Goal: Information Seeking & Learning: Find specific page/section

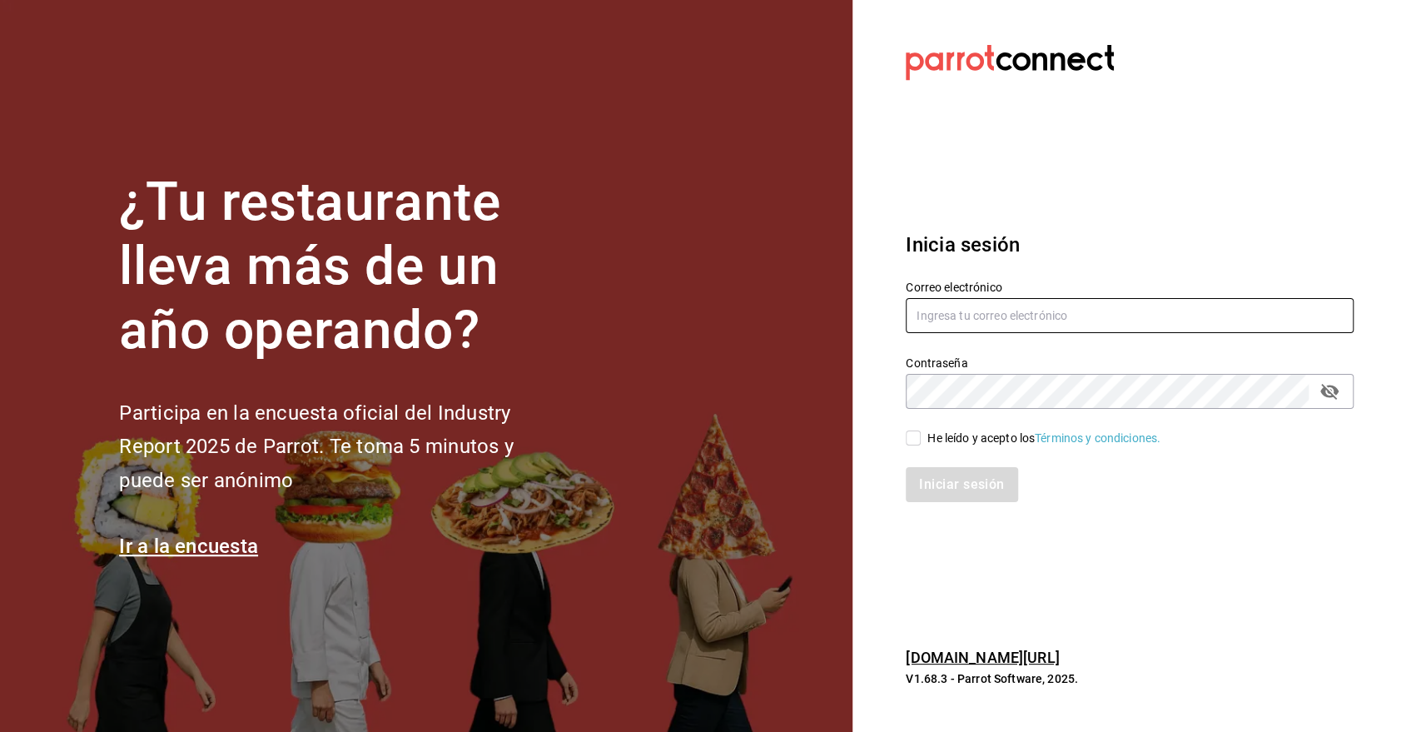
type input "roman.contreras@grupocosteno.com"
drag, startPoint x: 933, startPoint y: 442, endPoint x: 952, endPoint y: 456, distance: 23.8
click at [935, 442] on div "He leído y acepto los Términos y condiciones." at bounding box center [1044, 438] width 233 height 17
click at [921, 442] on input "He leído y acepto los Términos y condiciones." at bounding box center [913, 438] width 15 height 15
checkbox input "true"
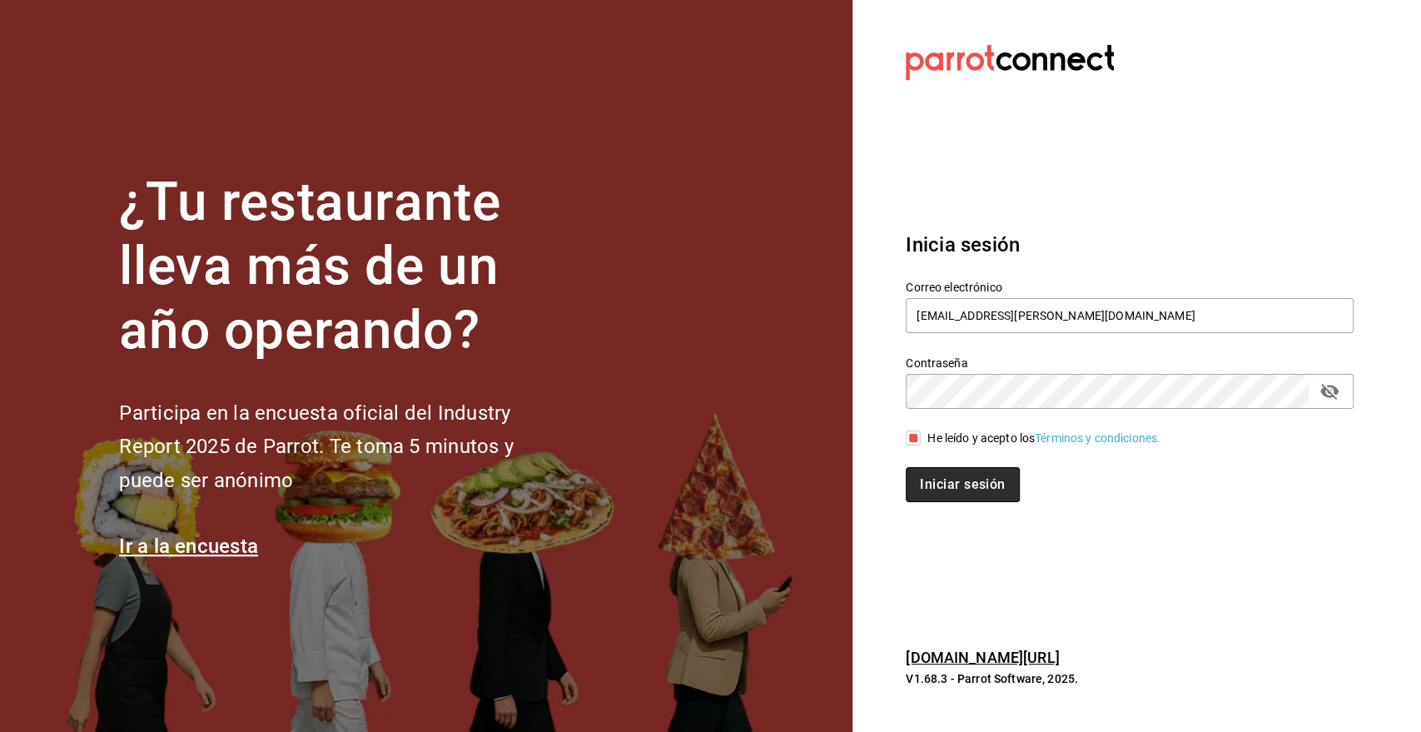
click at [965, 487] on button "Iniciar sesión" at bounding box center [962, 484] width 113 height 35
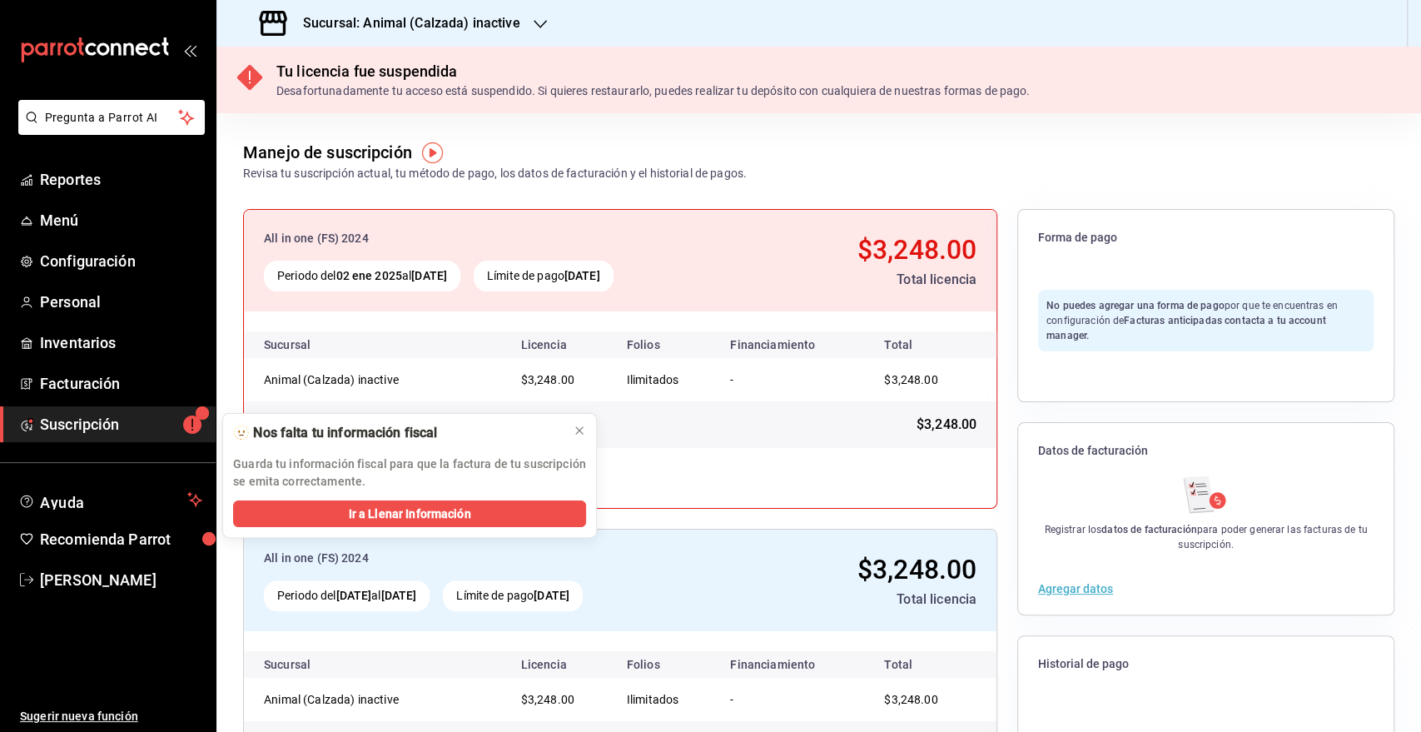
click at [394, 20] on h3 "Sucursal: Animal (Calzada) inactive" at bounding box center [405, 23] width 231 height 20
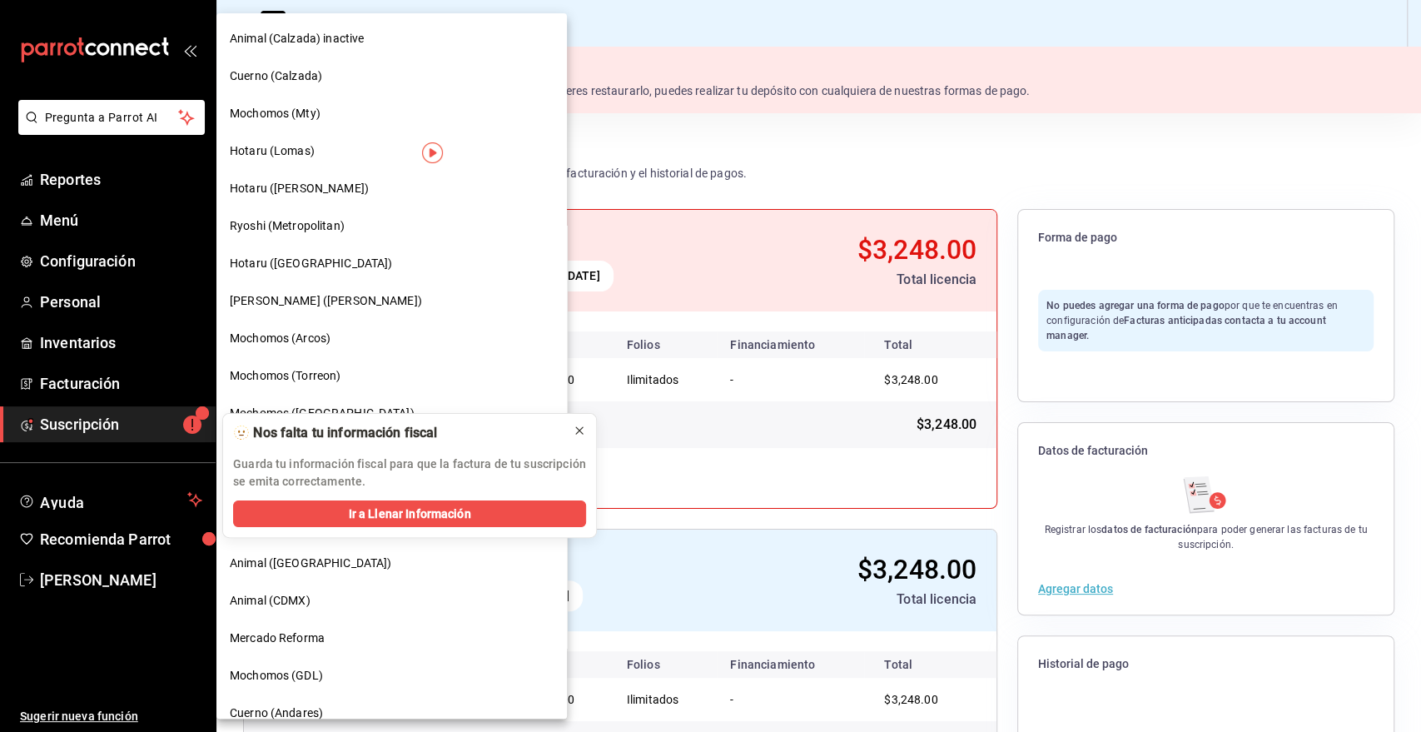
click at [575, 439] on button at bounding box center [579, 430] width 27 height 27
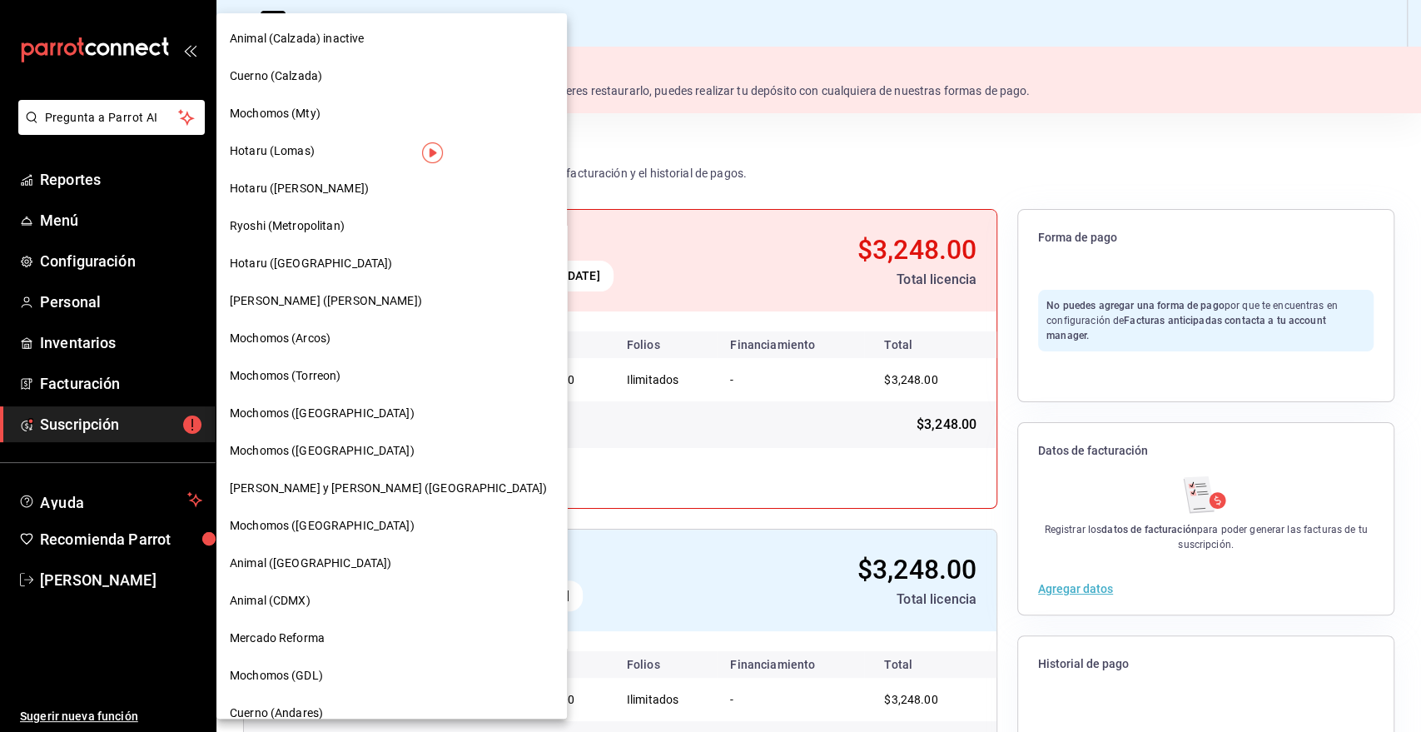
click at [339, 119] on div "Mochomos (Mty)" at bounding box center [392, 113] width 324 height 17
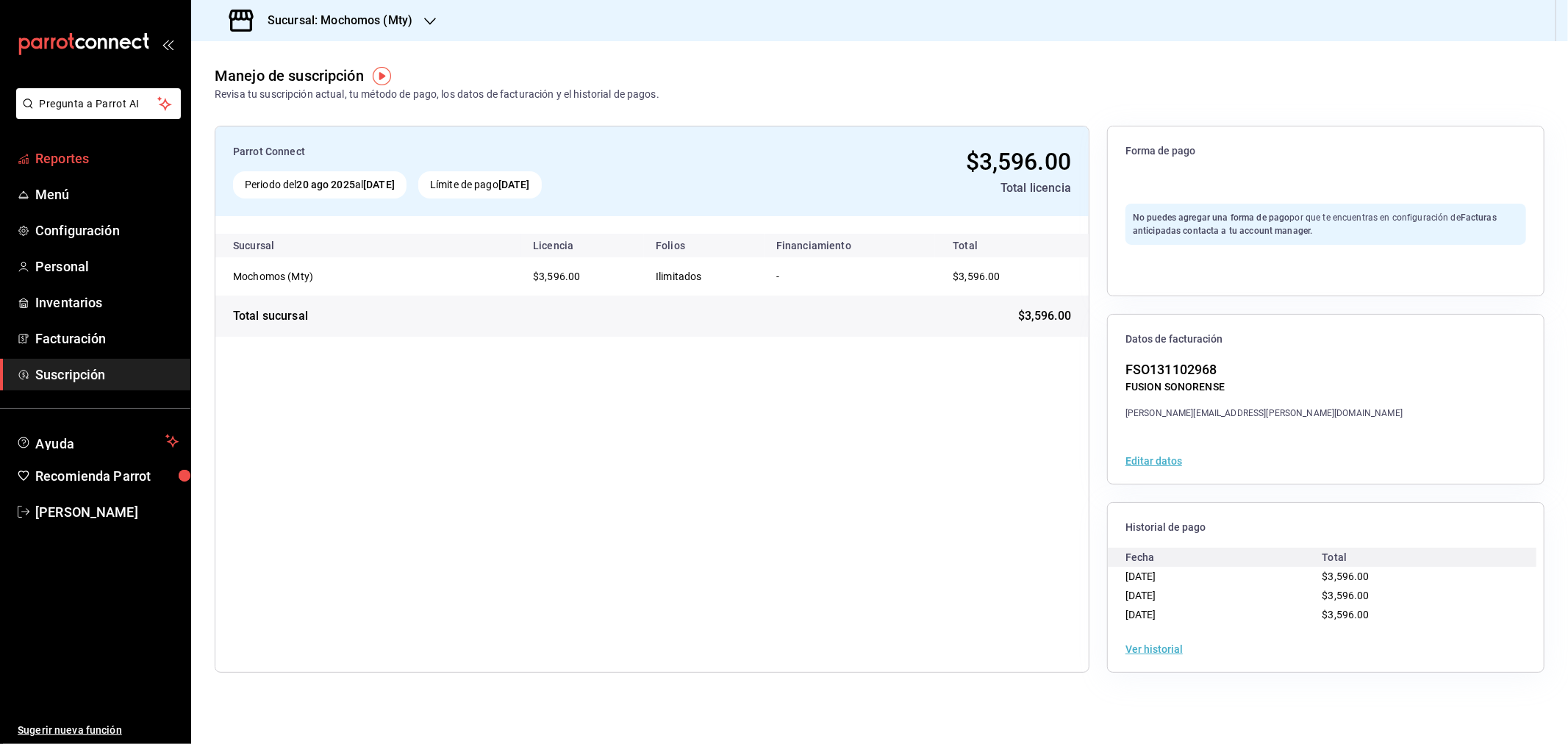
click at [73, 163] on span "Reportes" at bounding box center [107, 158] width 143 height 19
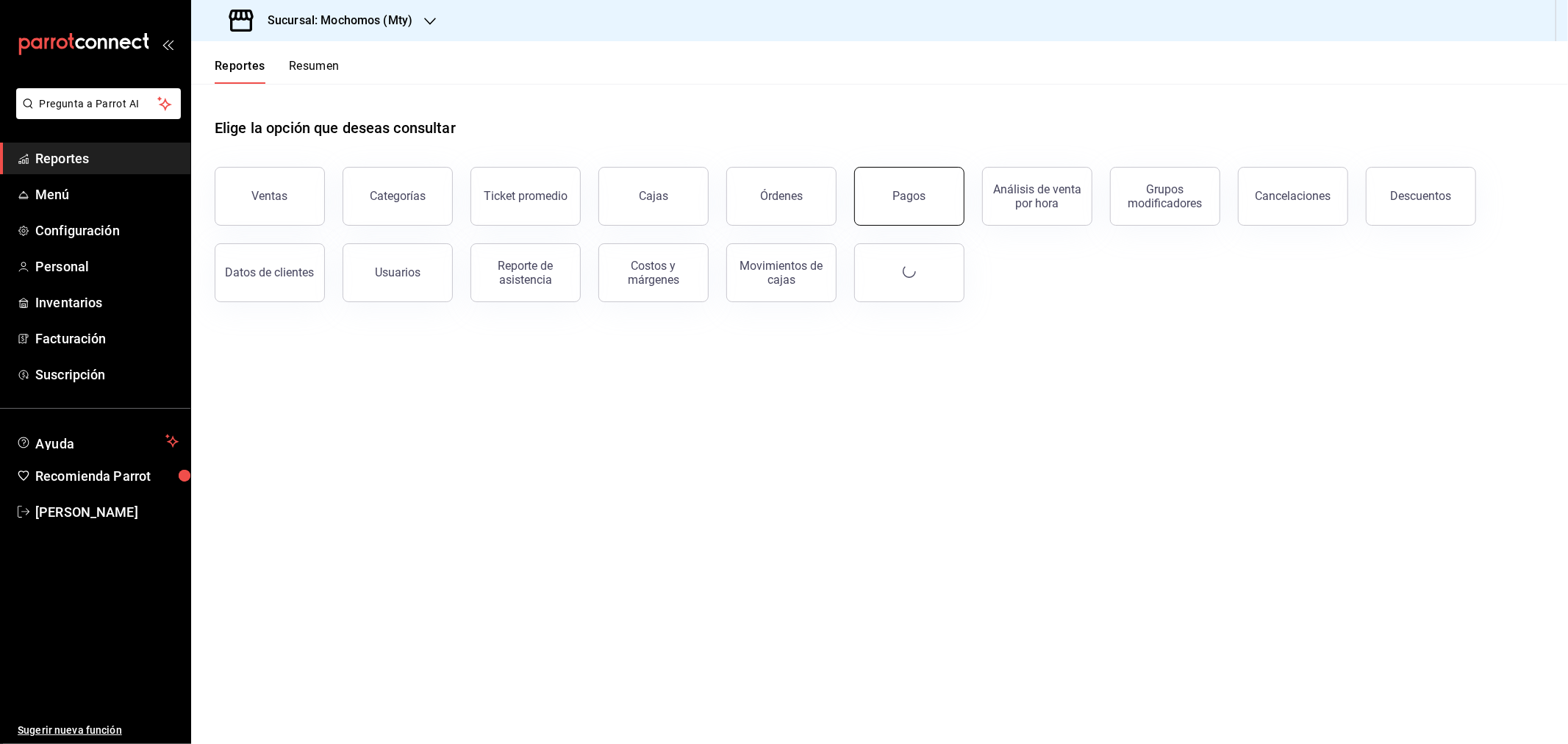
click at [938, 222] on button "Pagos" at bounding box center [909, 196] width 110 height 59
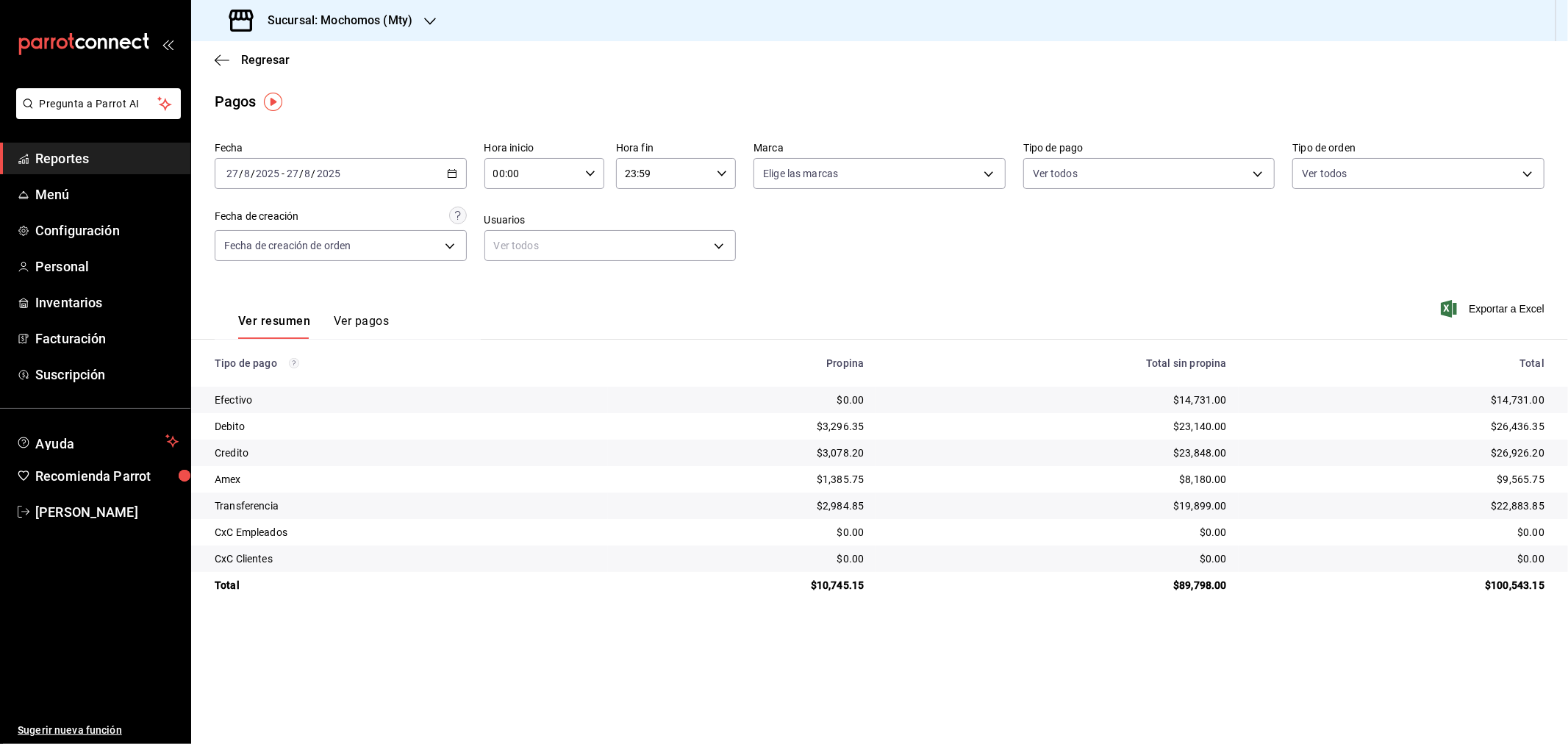
click at [384, 24] on h3 "Sucursal: Mochomos (Mty)" at bounding box center [334, 20] width 156 height 18
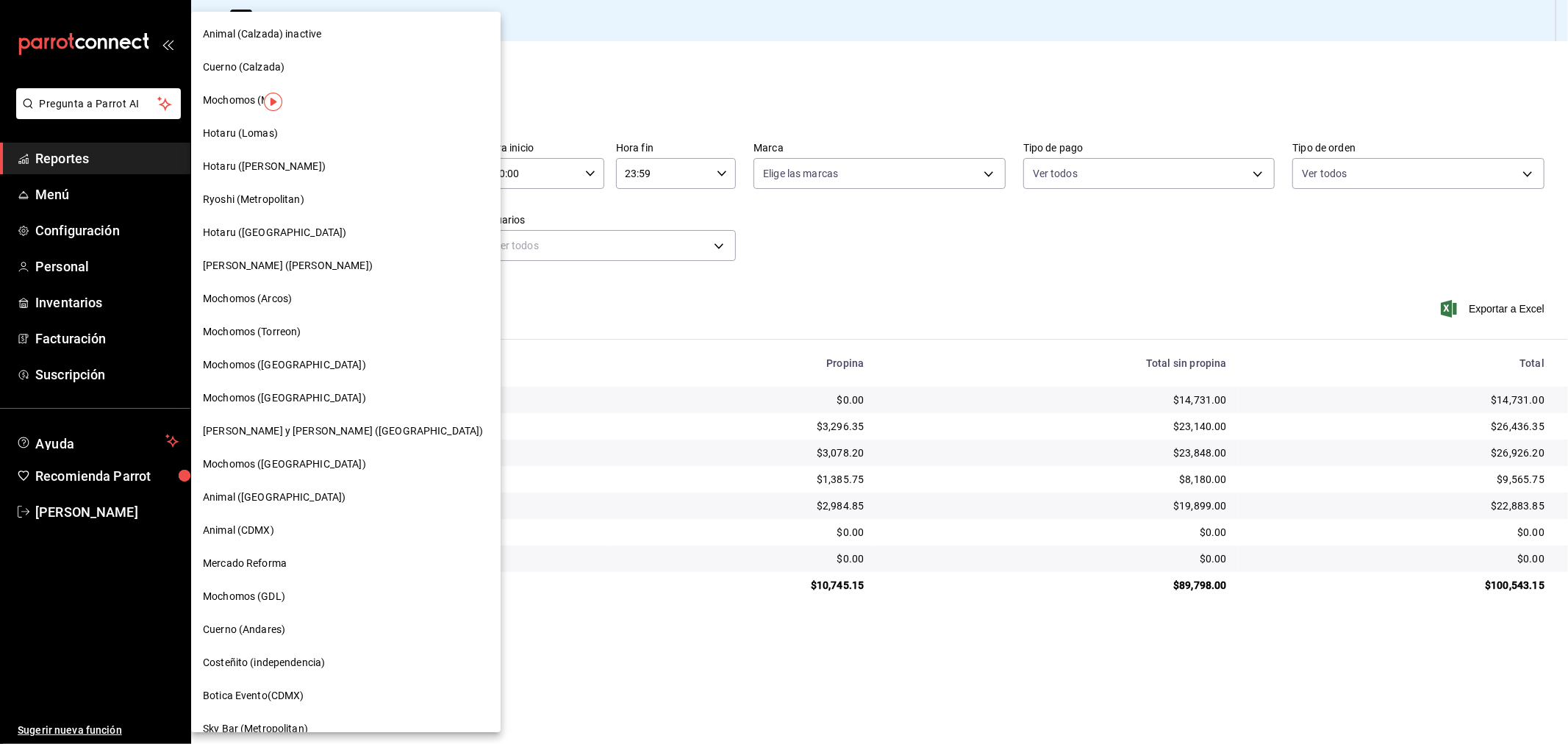
drag, startPoint x: 433, startPoint y: 199, endPoint x: 431, endPoint y: 229, distance: 30.1
click at [433, 223] on div at bounding box center [784, 372] width 1568 height 744
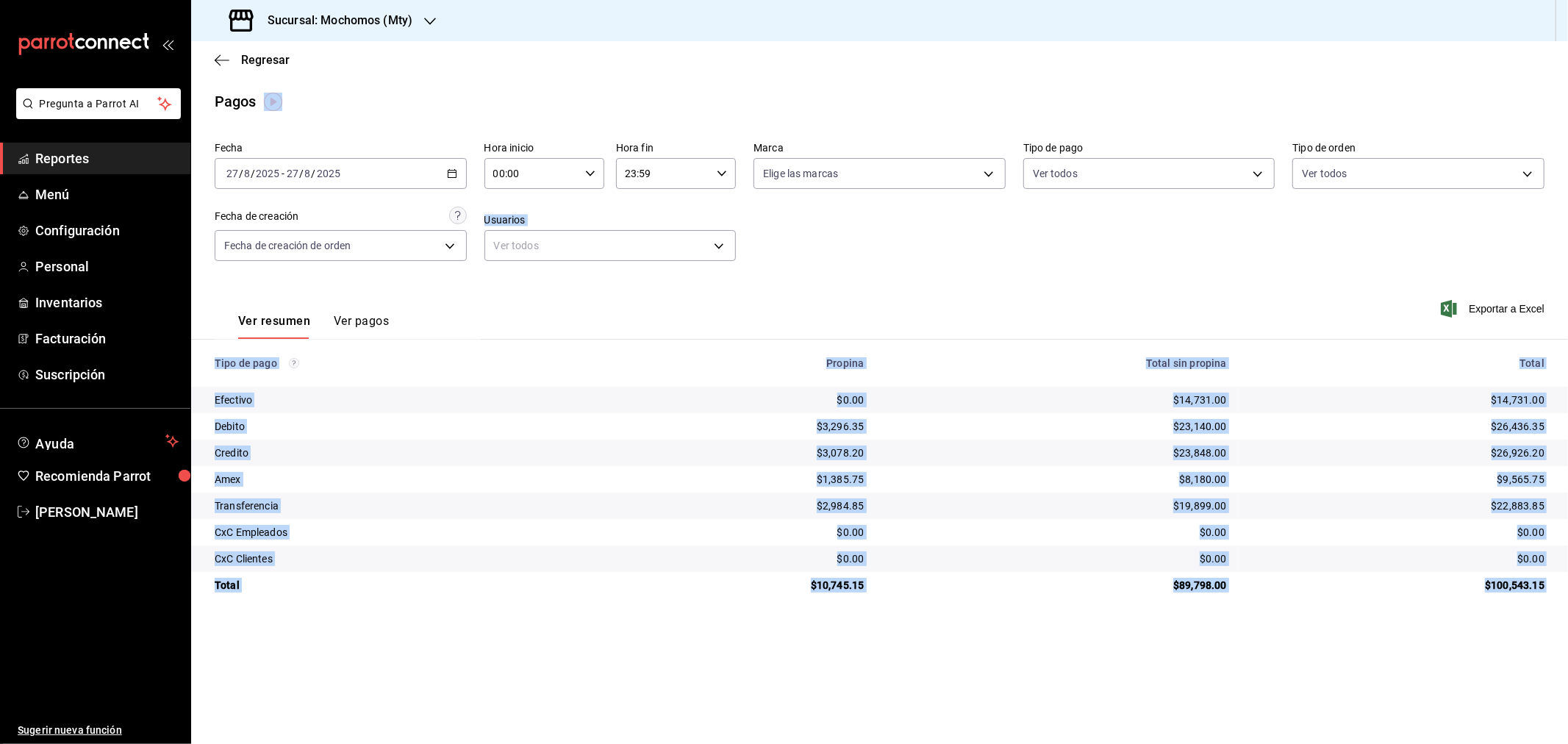
drag, startPoint x: 425, startPoint y: 237, endPoint x: 419, endPoint y: 277, distance: 40.4
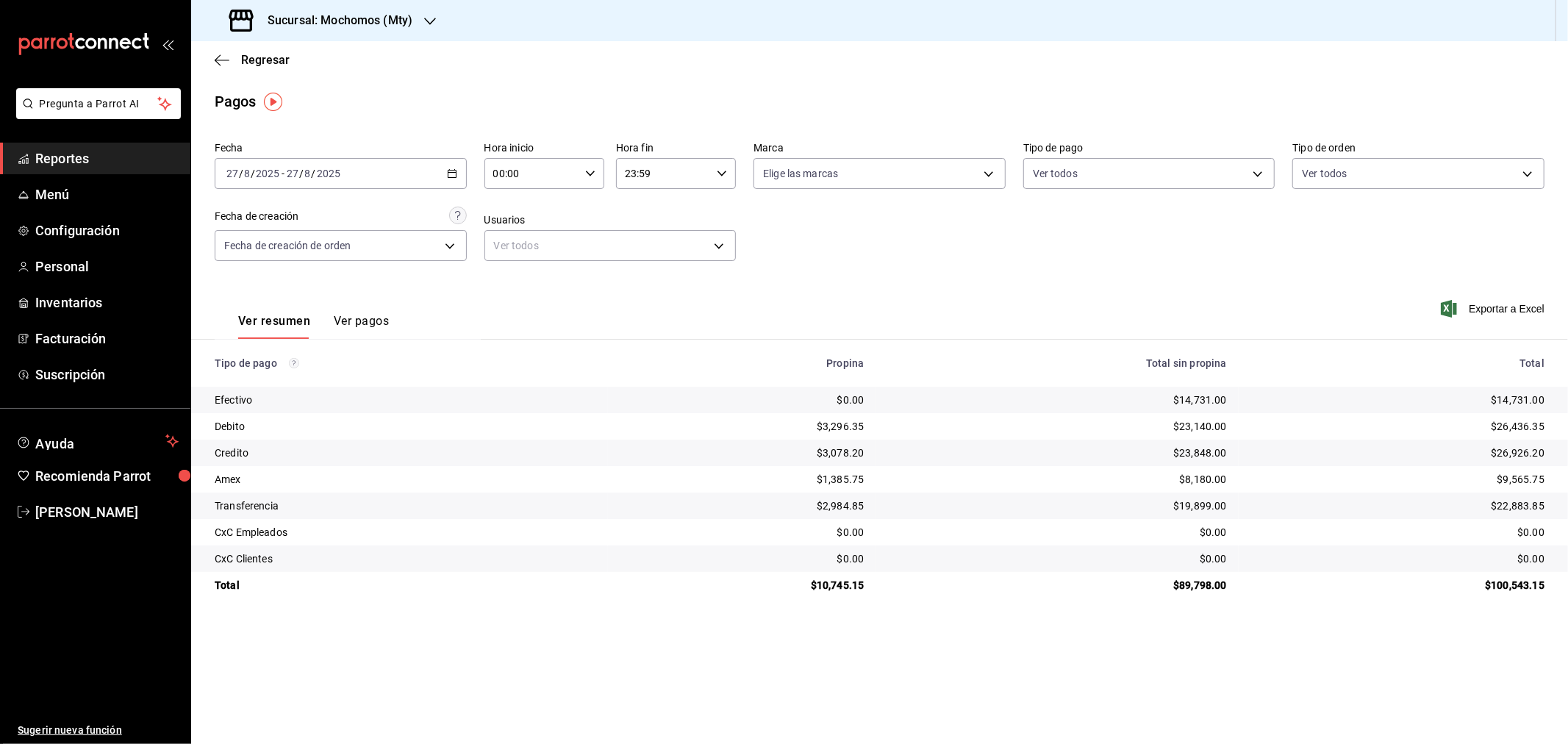
click at [343, 26] on h3 "Sucursal: Mochomos (Mty)" at bounding box center [334, 20] width 156 height 18
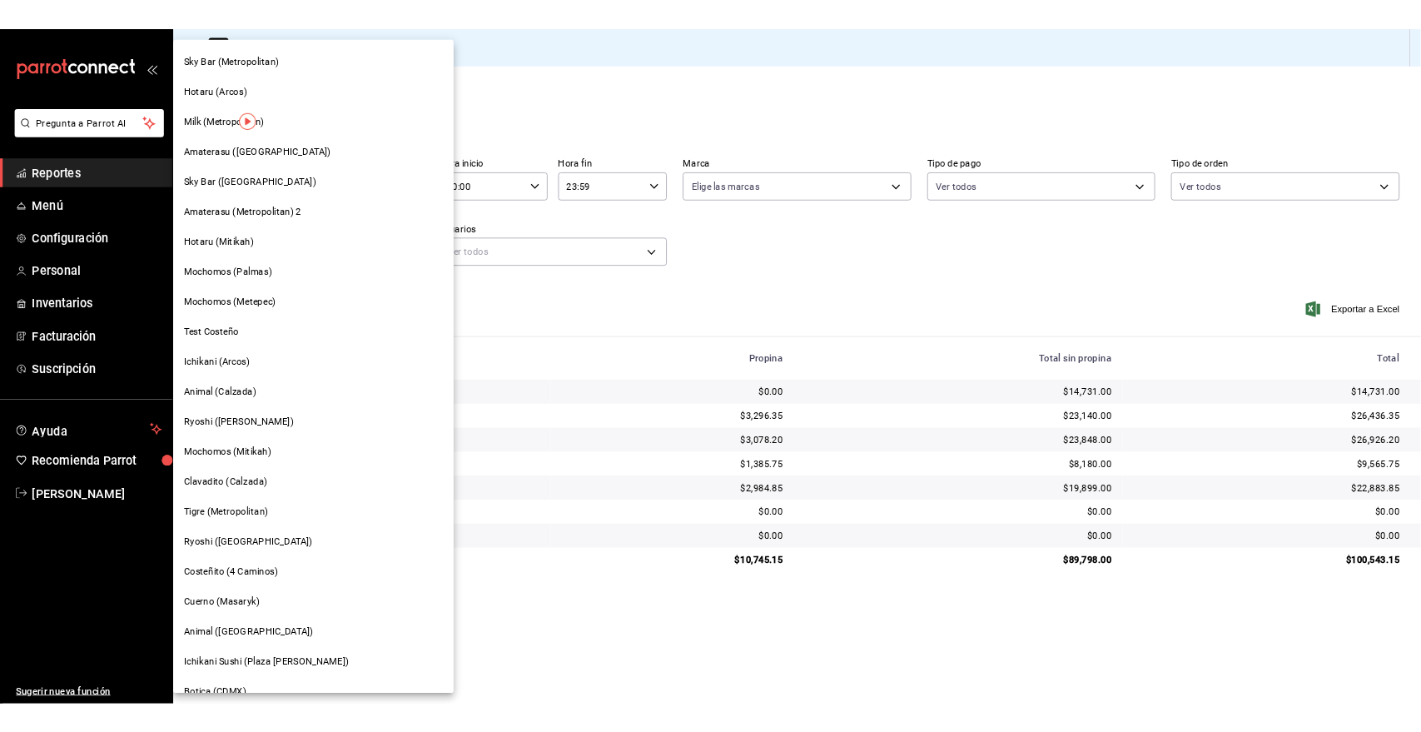
scroll to position [805, 0]
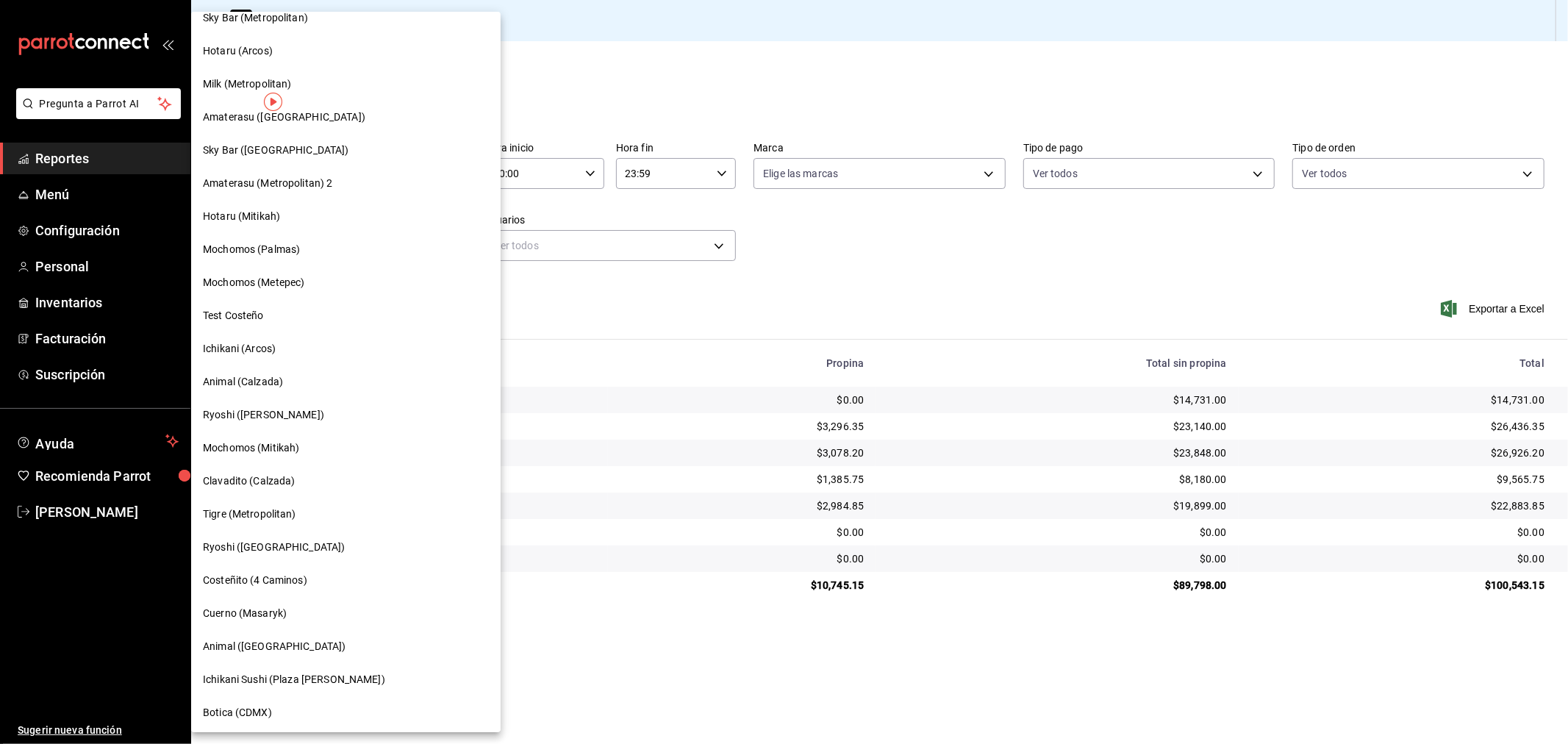
click at [291, 516] on span "Tigre (Metropolitan)" at bounding box center [250, 514] width 94 height 15
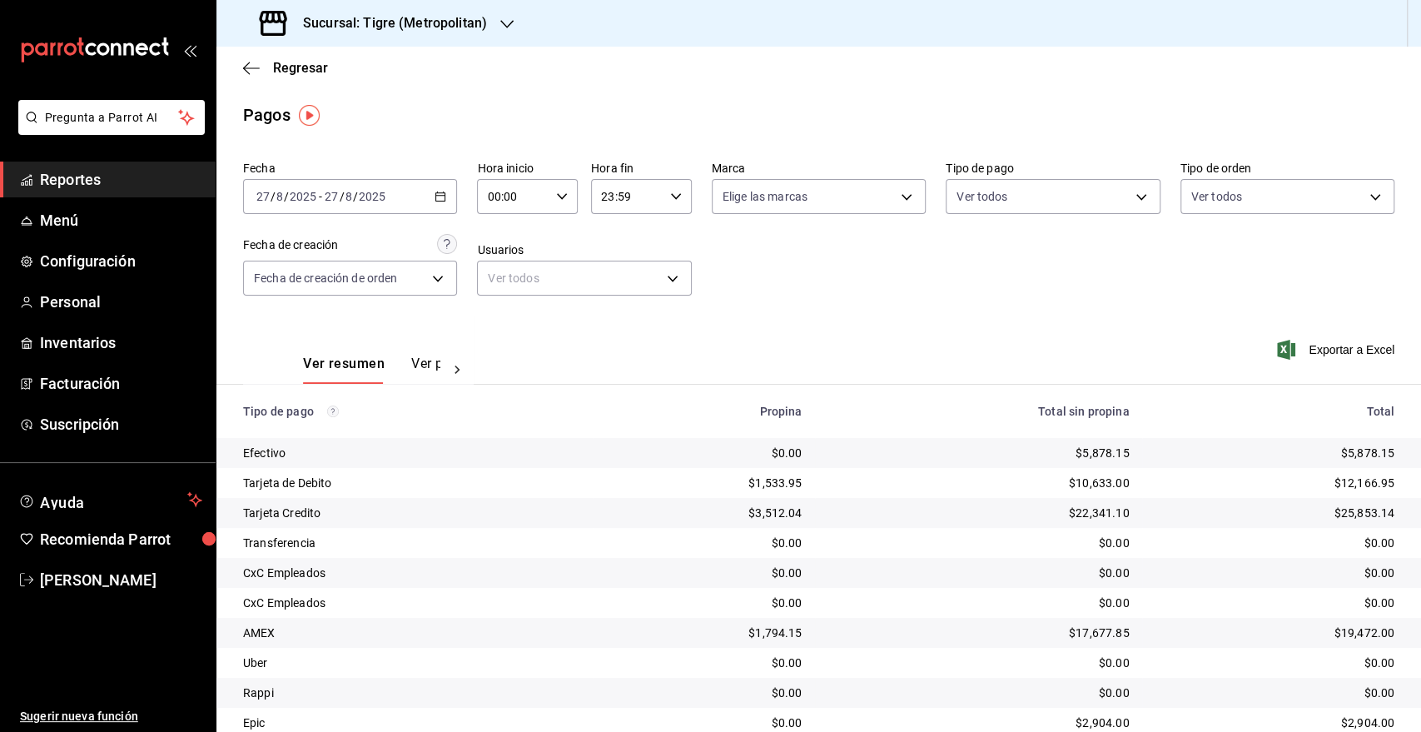
click at [624, 385] on th "Propina" at bounding box center [704, 411] width 223 height 53
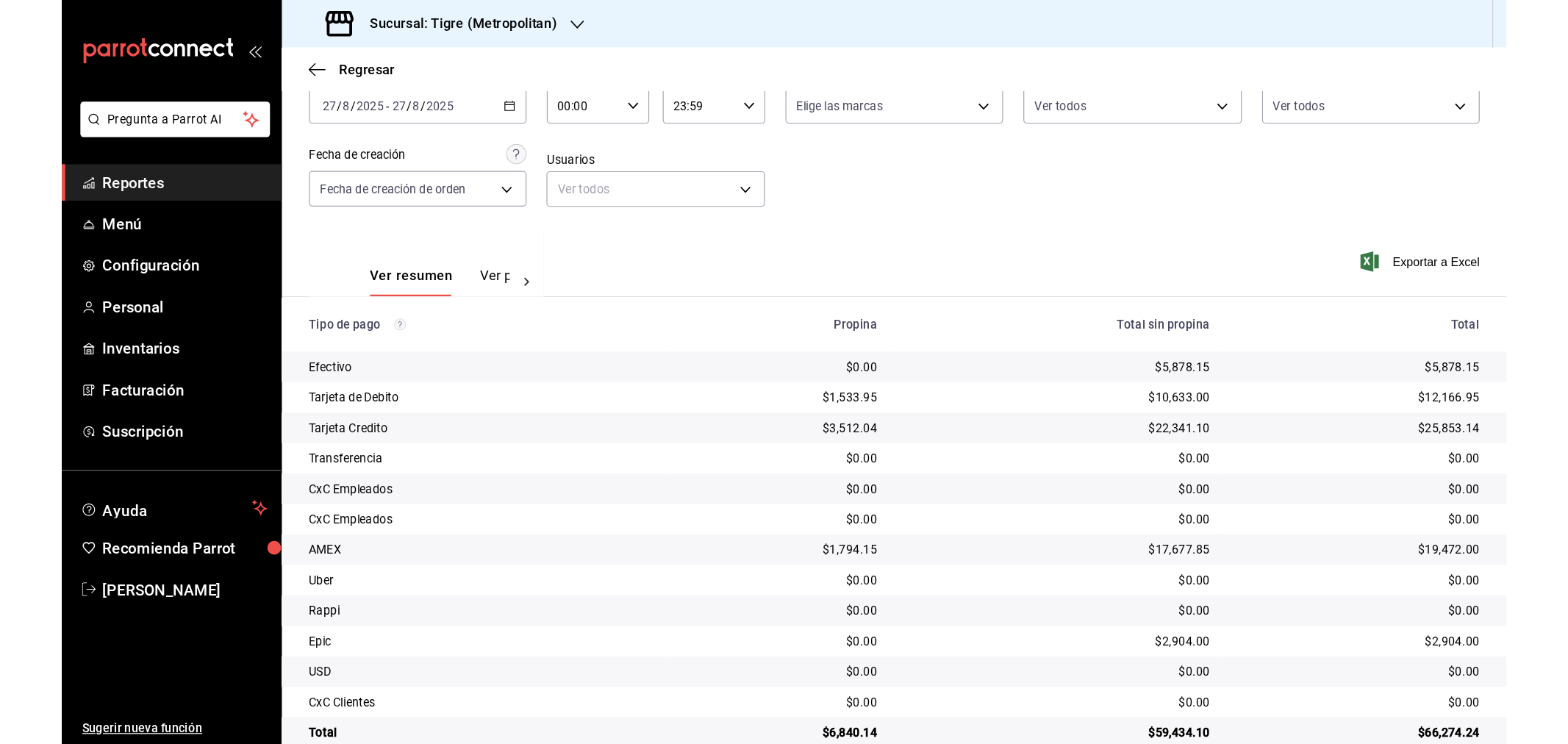
scroll to position [109, 0]
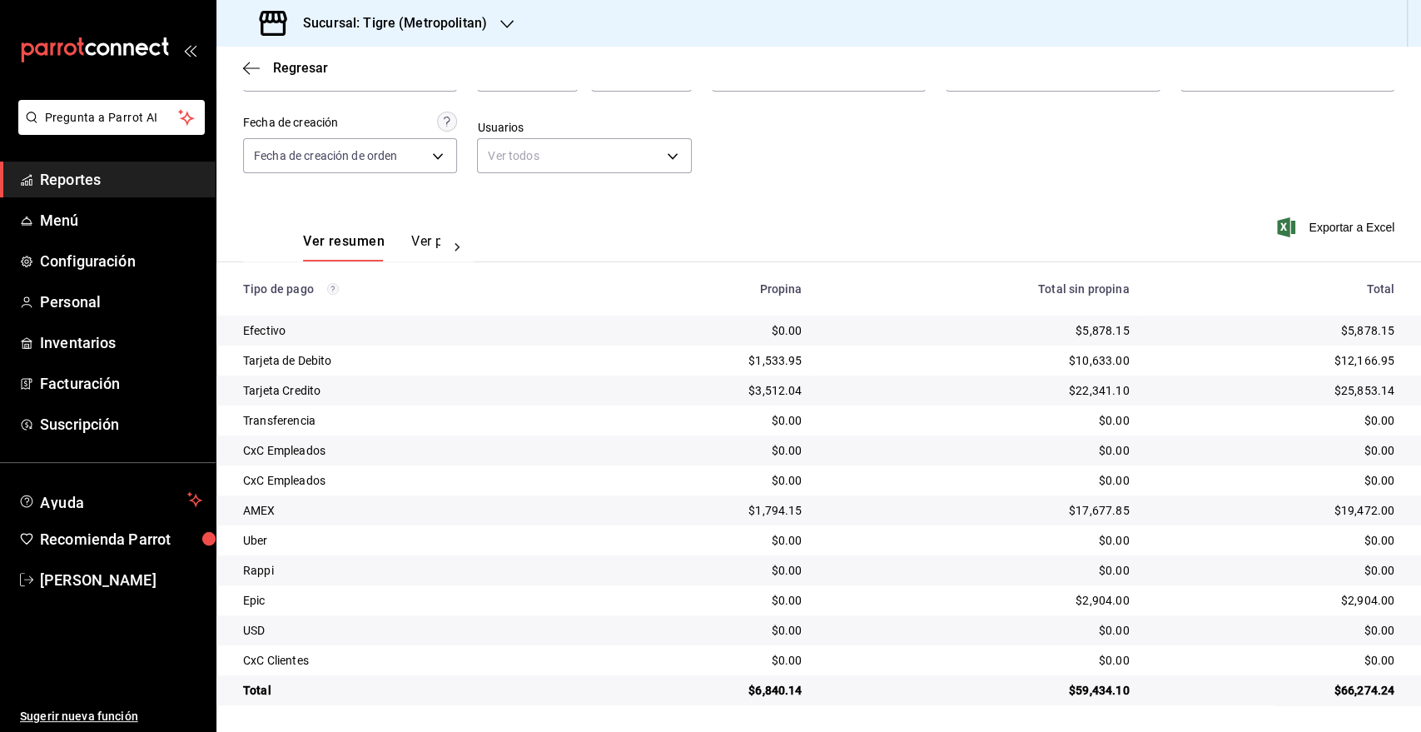
click at [291, 361] on div "Tarjeta de Debito" at bounding box center [411, 360] width 336 height 17
copy div "Tarjeta de Debito"
click at [265, 338] on div "Efectivo" at bounding box center [411, 330] width 336 height 17
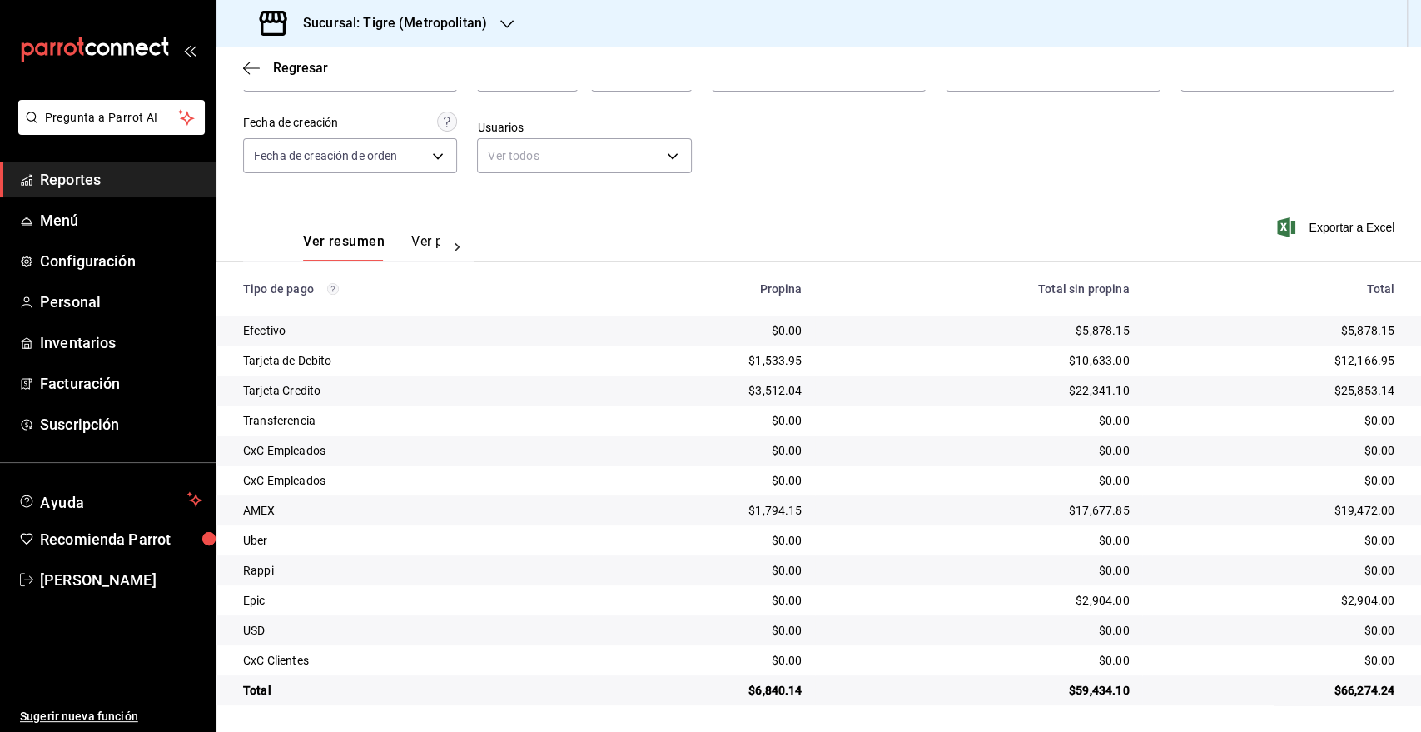
click at [260, 327] on div "Efectivo" at bounding box center [411, 330] width 336 height 17
copy div "Efectivo"
click at [306, 358] on div "Tarjeta de Debito" at bounding box center [411, 360] width 336 height 17
click at [304, 359] on div "Tarjeta de Debito" at bounding box center [411, 360] width 336 height 17
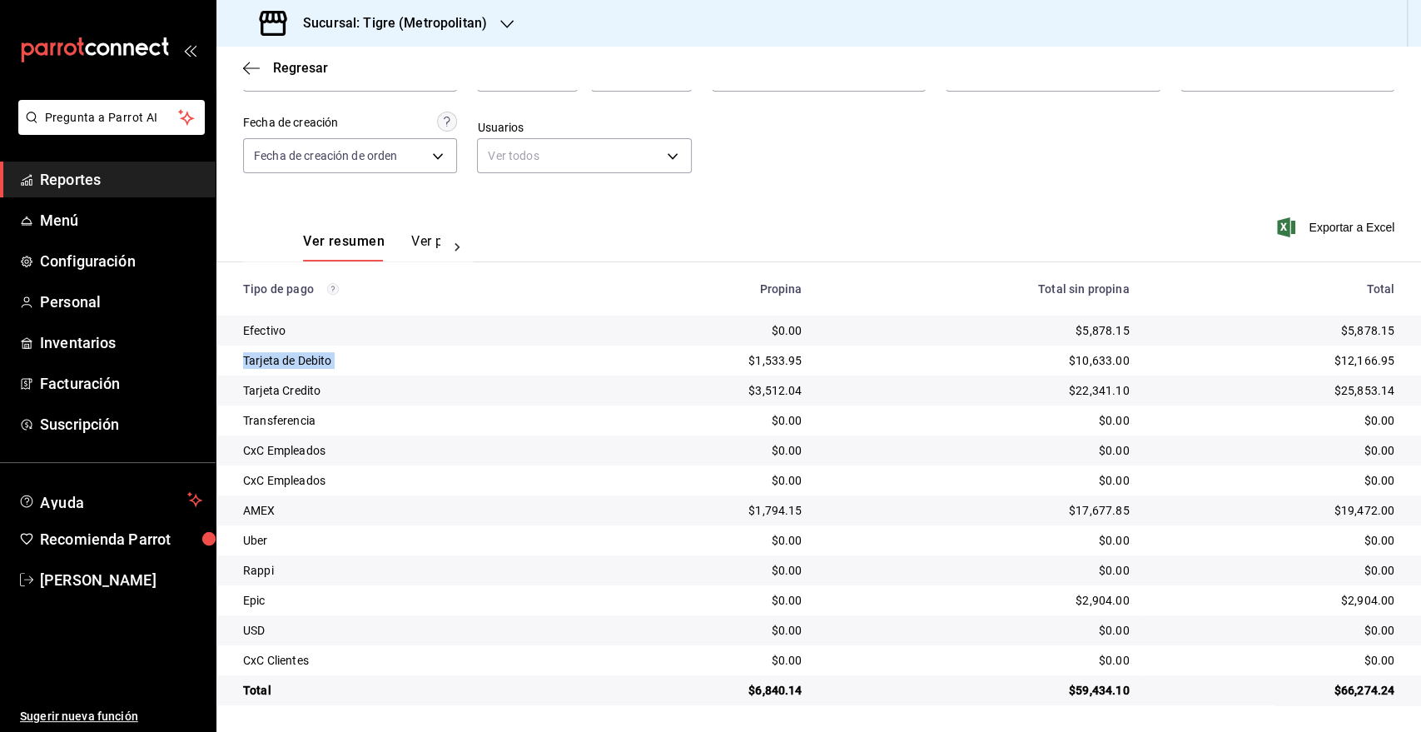
click at [304, 359] on div "Tarjeta de Debito" at bounding box center [411, 360] width 336 height 17
copy div "Tarjeta de Debito"
drag, startPoint x: 338, startPoint y: 383, endPoint x: 331, endPoint y: 362, distance: 22.1
click at [338, 382] on div "Tarjeta Credito" at bounding box center [411, 390] width 336 height 17
drag, startPoint x: 331, startPoint y: 357, endPoint x: 237, endPoint y: 357, distance: 93.3
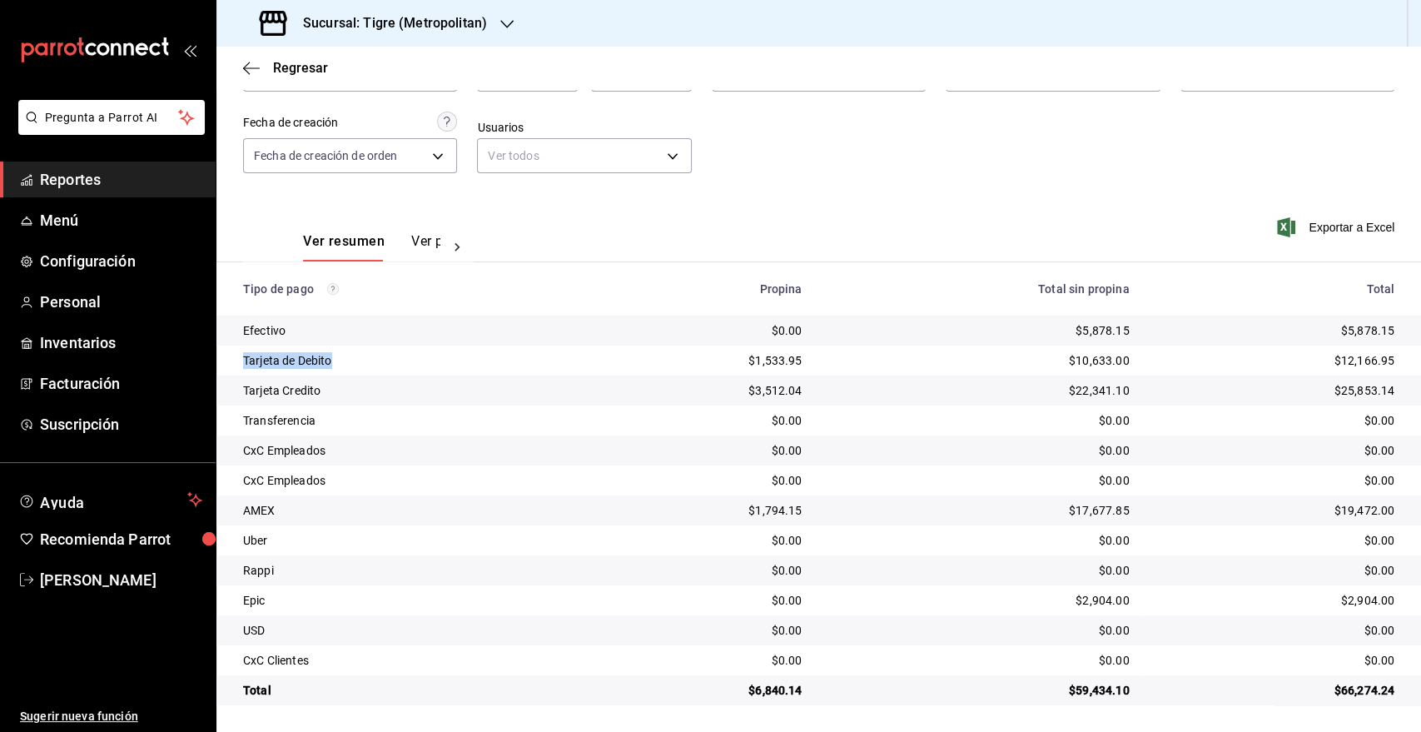
click at [237, 357] on td "Tarjeta de Debito" at bounding box center [405, 361] width 376 height 30
copy div "Tarjeta de Debito"
drag, startPoint x: 327, startPoint y: 389, endPoint x: 239, endPoint y: 388, distance: 88.3
click at [239, 388] on td "Tarjeta Credito" at bounding box center [405, 391] width 376 height 30
copy div "Tarjeta Credito"
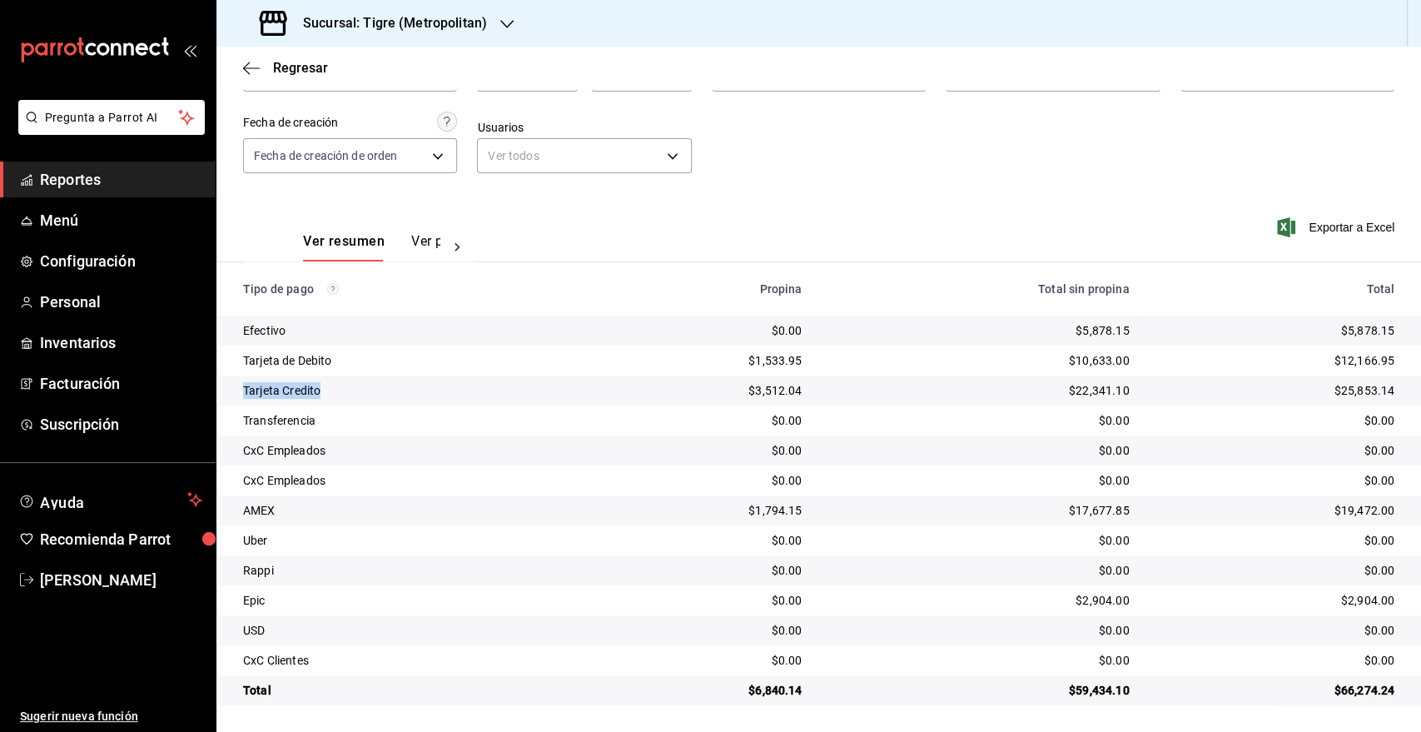
click at [306, 417] on div "Transferencia" at bounding box center [411, 420] width 336 height 17
copy div "Transferencia"
drag, startPoint x: 330, startPoint y: 449, endPoint x: 228, endPoint y: 449, distance: 101.6
click at [228, 449] on td "CxC Empleados" at bounding box center [405, 451] width 376 height 30
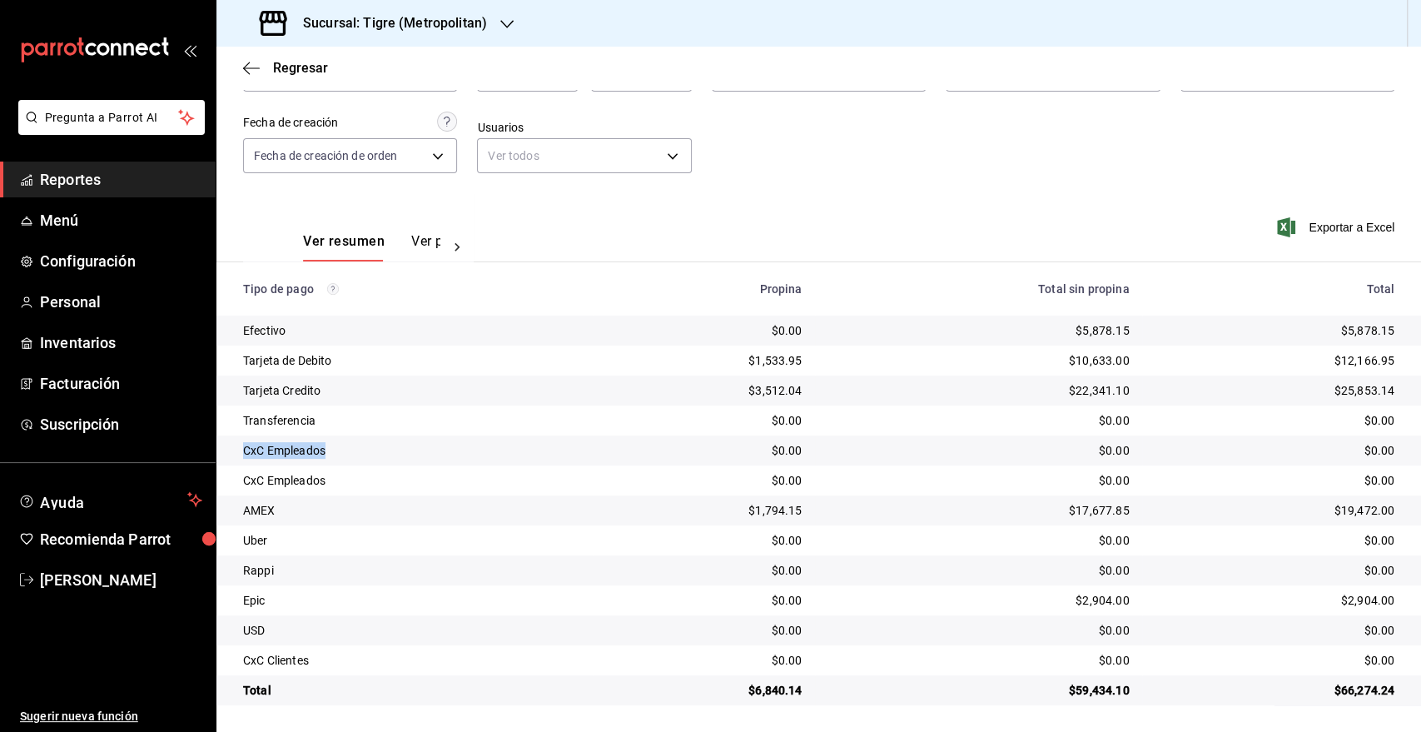
copy div "CxC Empleados"
drag, startPoint x: 331, startPoint y: 479, endPoint x: 222, endPoint y: 483, distance: 110.0
click at [222, 483] on td "CxC Empleados" at bounding box center [405, 481] width 376 height 30
copy div "CxC Empleados"
click at [263, 509] on div "AMEX" at bounding box center [411, 510] width 336 height 17
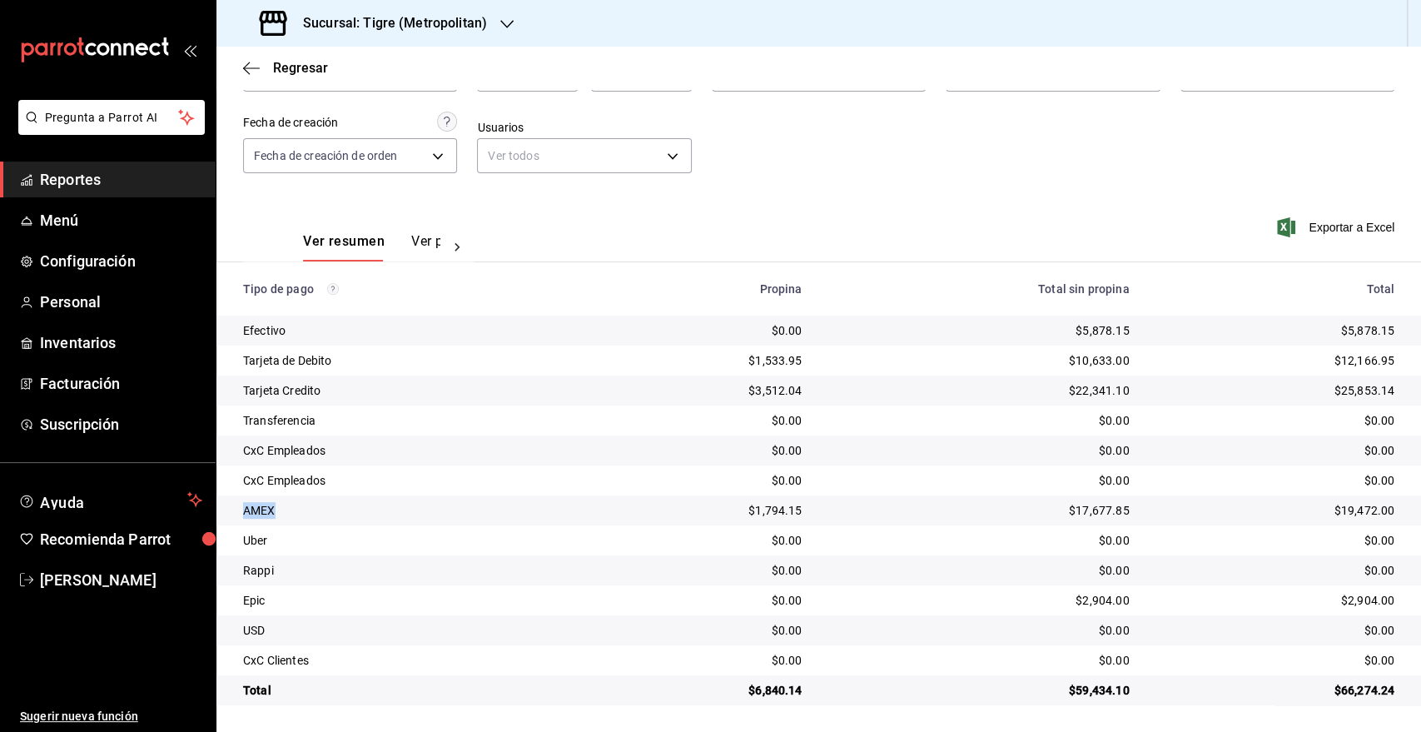
click at [263, 509] on div "AMEX" at bounding box center [411, 510] width 336 height 17
copy div "AMEX"
click at [254, 538] on div "Uber" at bounding box center [411, 540] width 336 height 17
copy div "Uber"
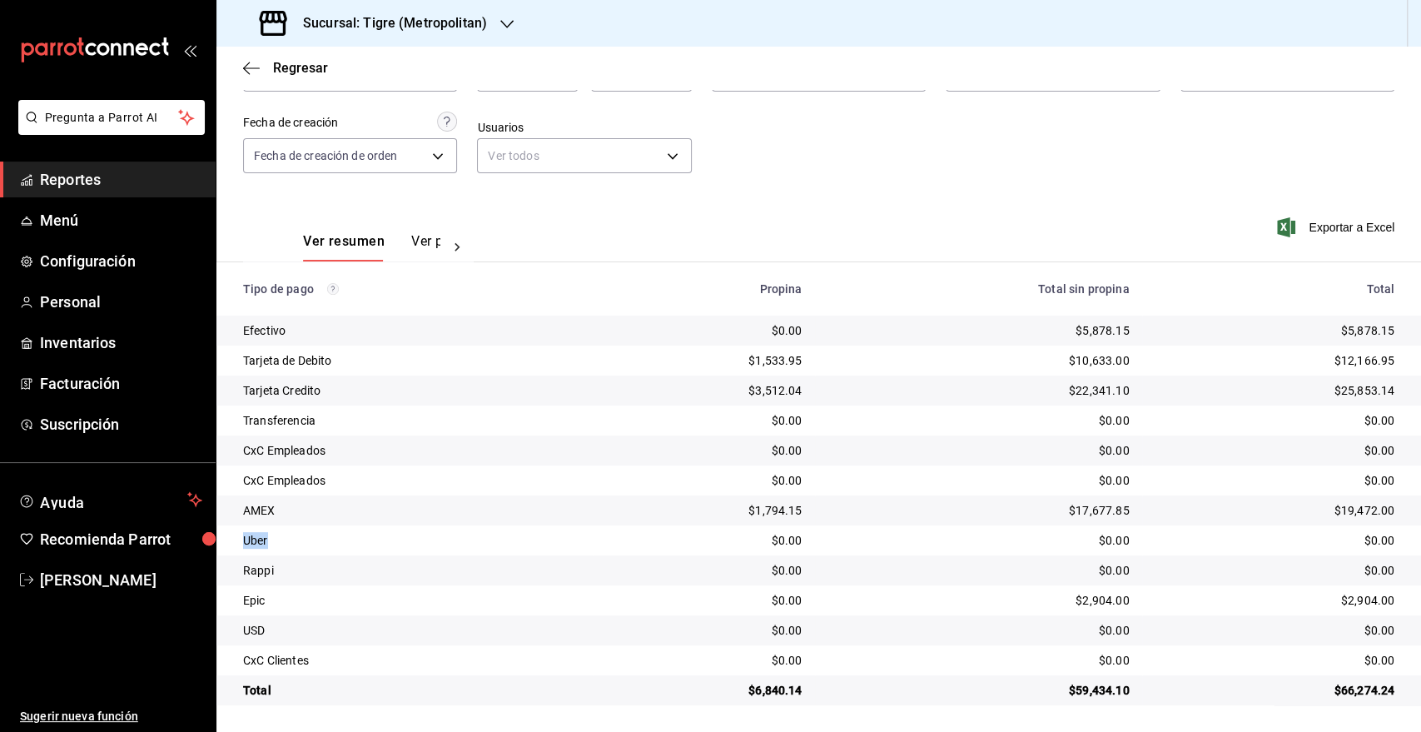
click at [251, 569] on div "Rappi" at bounding box center [411, 570] width 336 height 17
click at [257, 597] on div "Epic" at bounding box center [411, 600] width 336 height 17
click at [249, 604] on div "Epic" at bounding box center [411, 600] width 336 height 17
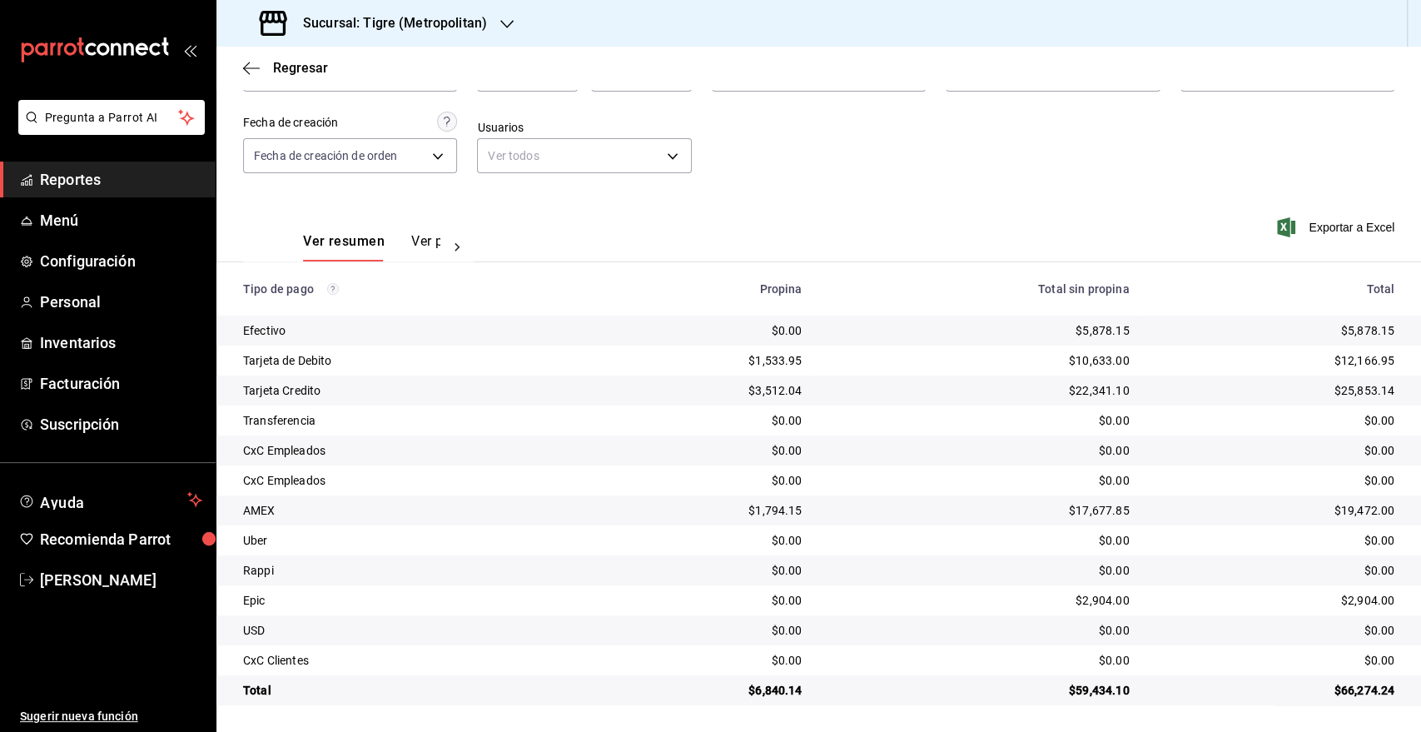
click at [249, 604] on div "Epic" at bounding box center [411, 600] width 336 height 17
click at [256, 634] on div "USD" at bounding box center [411, 630] width 336 height 17
click at [256, 633] on div "USD" at bounding box center [411, 630] width 336 height 17
drag, startPoint x: 310, startPoint y: 665, endPoint x: 241, endPoint y: 666, distance: 68.3
click at [241, 666] on td "CxC Clientes" at bounding box center [405, 660] width 376 height 30
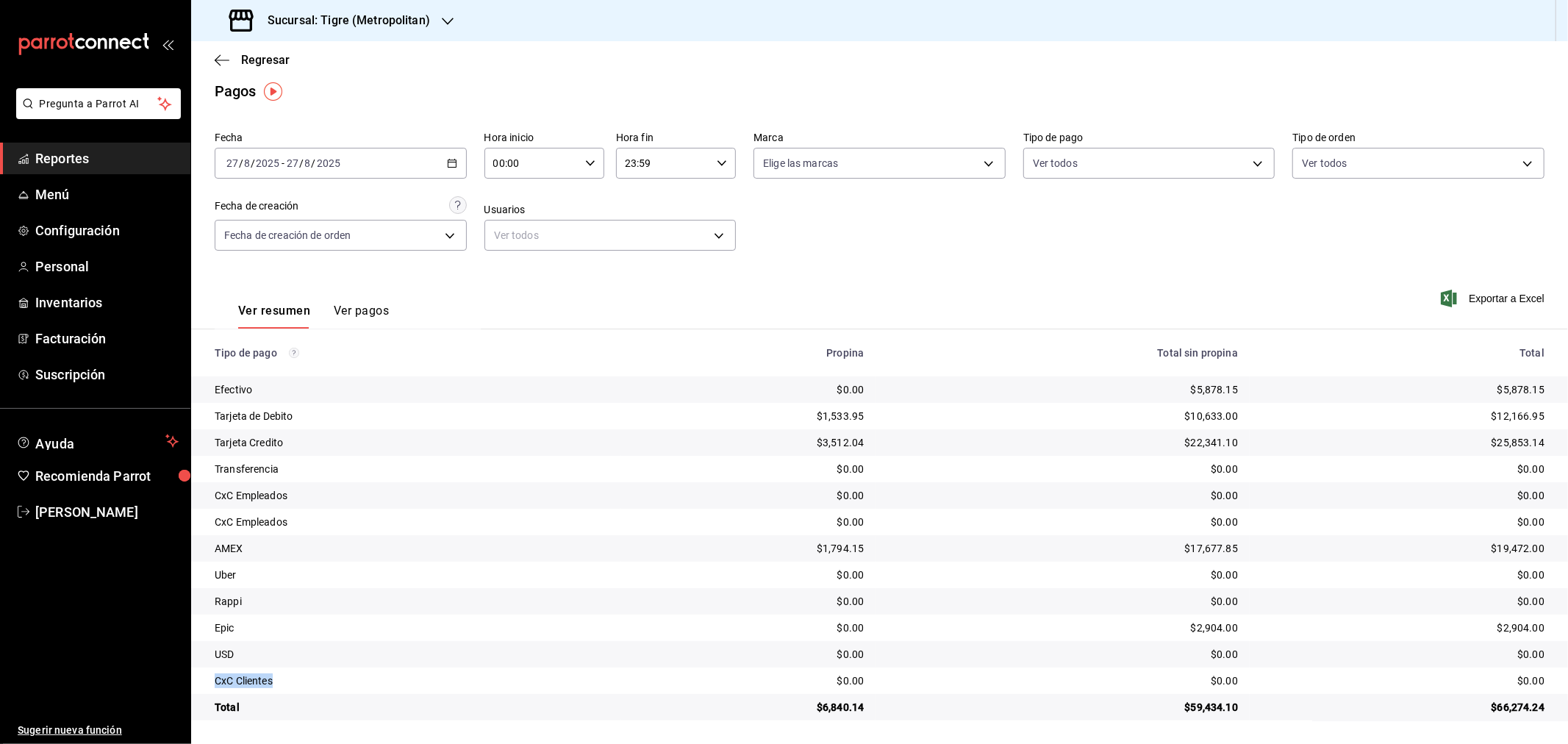
scroll to position [11, 0]
